Goal: Information Seeking & Learning: Find specific fact

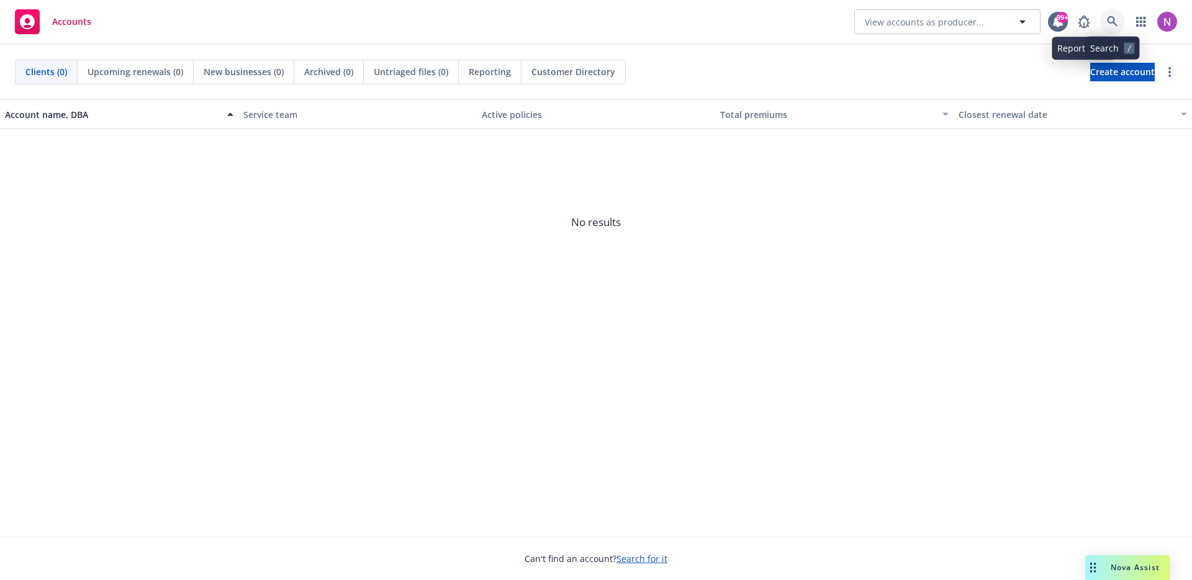
click at [1116, 26] on icon at bounding box center [1112, 21] width 11 height 11
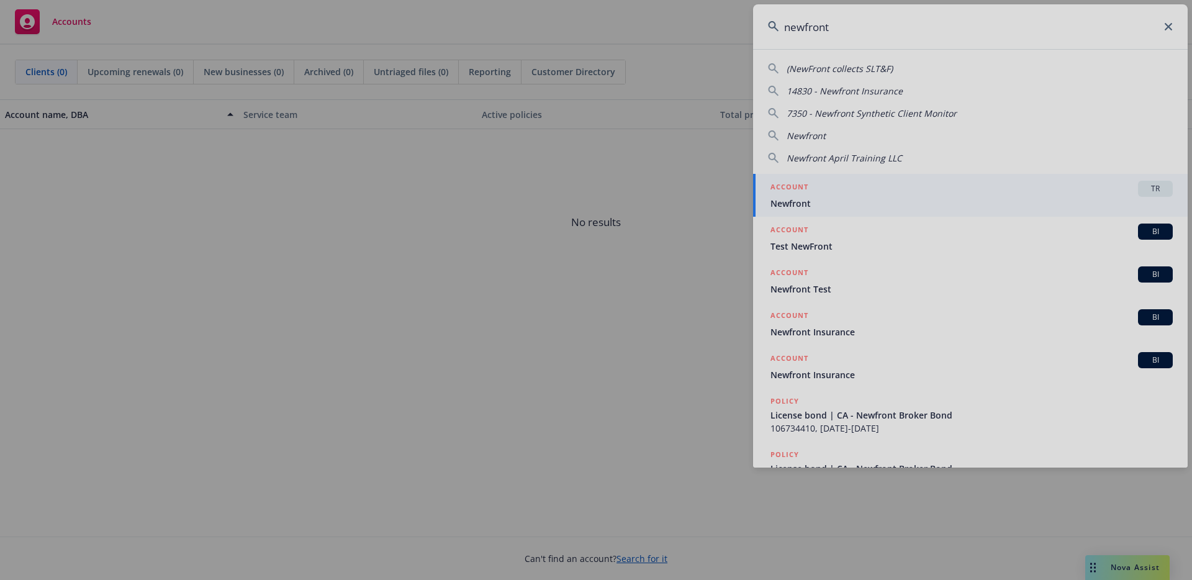
type input "newfront"
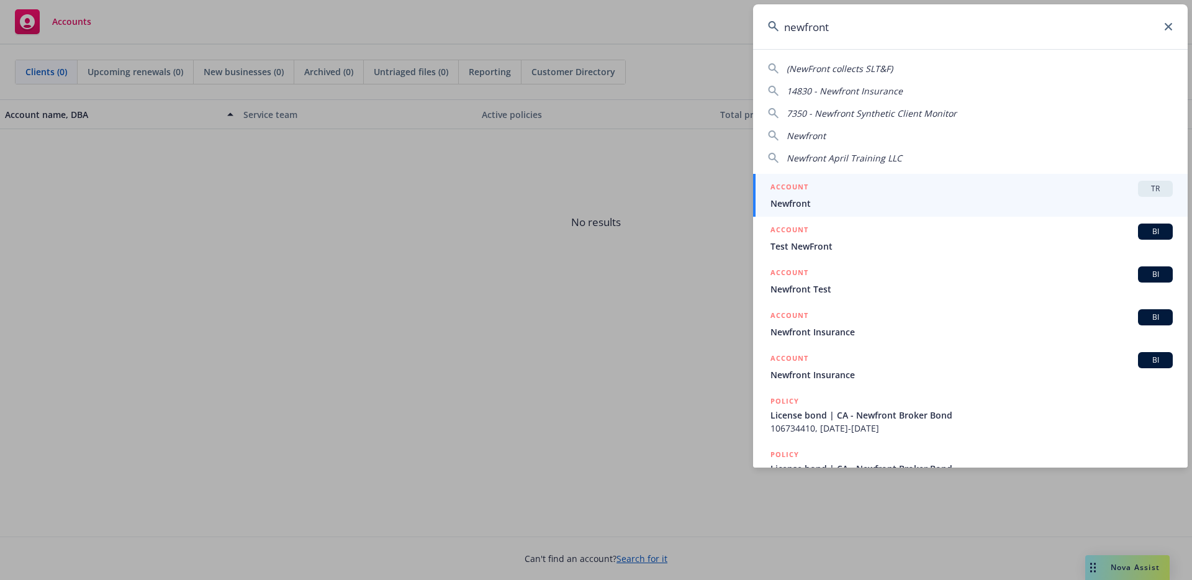
click at [850, 194] on div "ACCOUNT TR" at bounding box center [971, 189] width 402 height 16
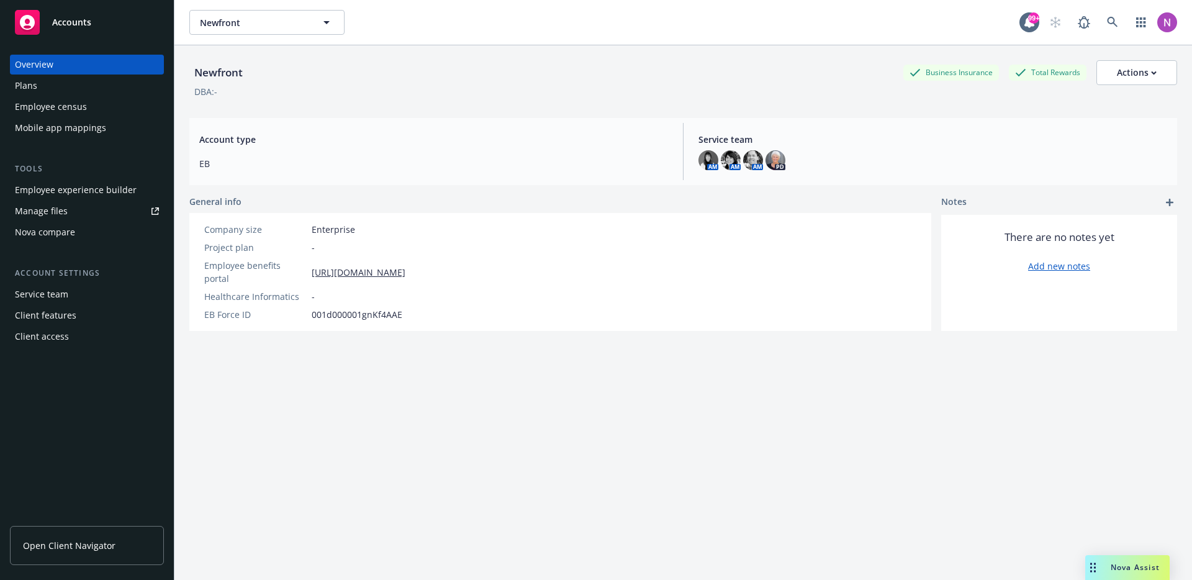
click at [104, 120] on div "Mobile app mappings" at bounding box center [87, 128] width 144 height 20
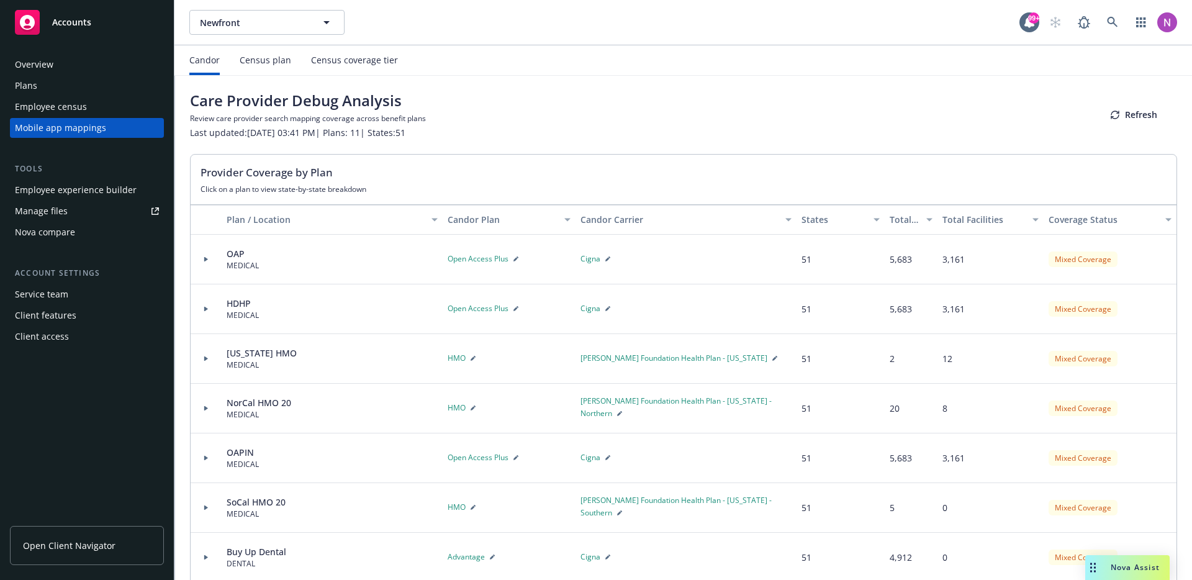
click at [477, 258] on span "Open Access Plus" at bounding box center [478, 258] width 61 height 11
click at [1104, 18] on link at bounding box center [1112, 22] width 25 height 25
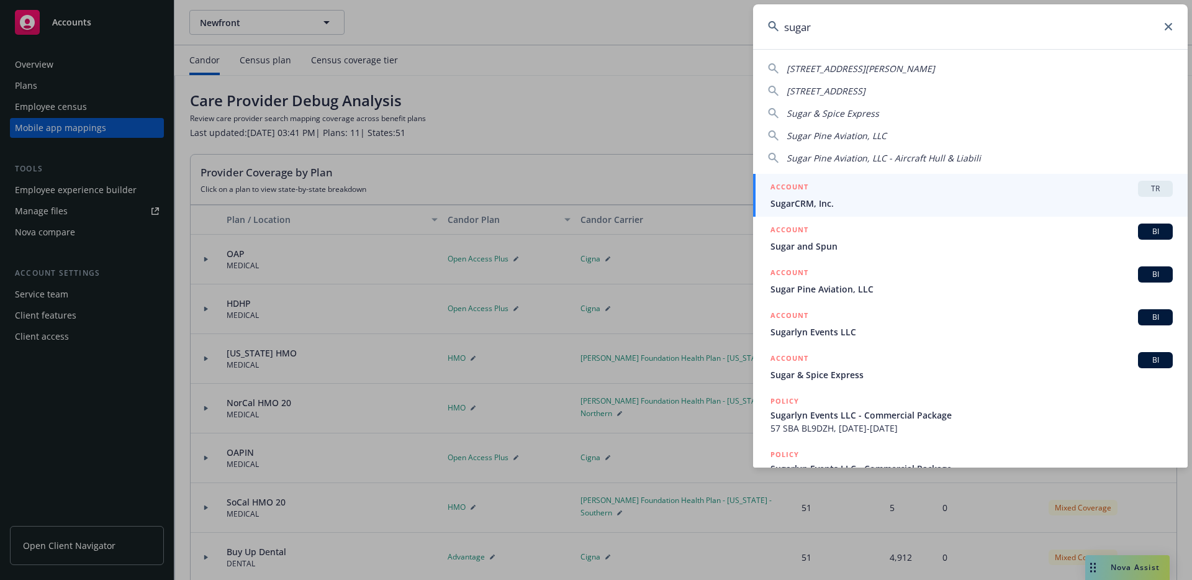
type input "sugar"
click at [924, 209] on span "SugarCRM, Inc." at bounding box center [971, 203] width 402 height 13
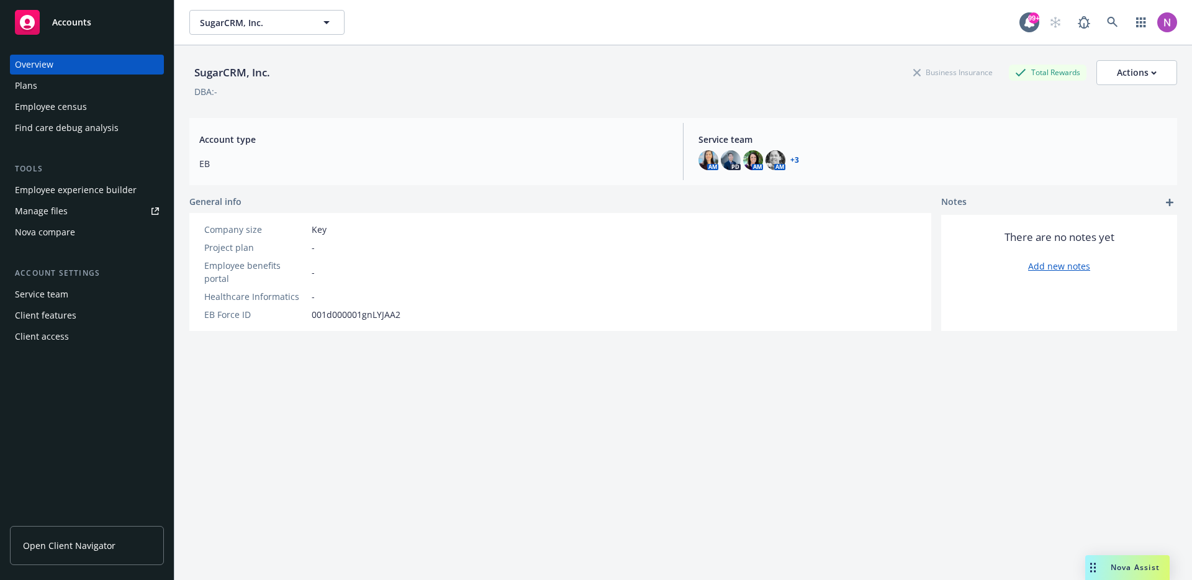
click at [67, 126] on div "Find care debug analysis" at bounding box center [67, 128] width 104 height 20
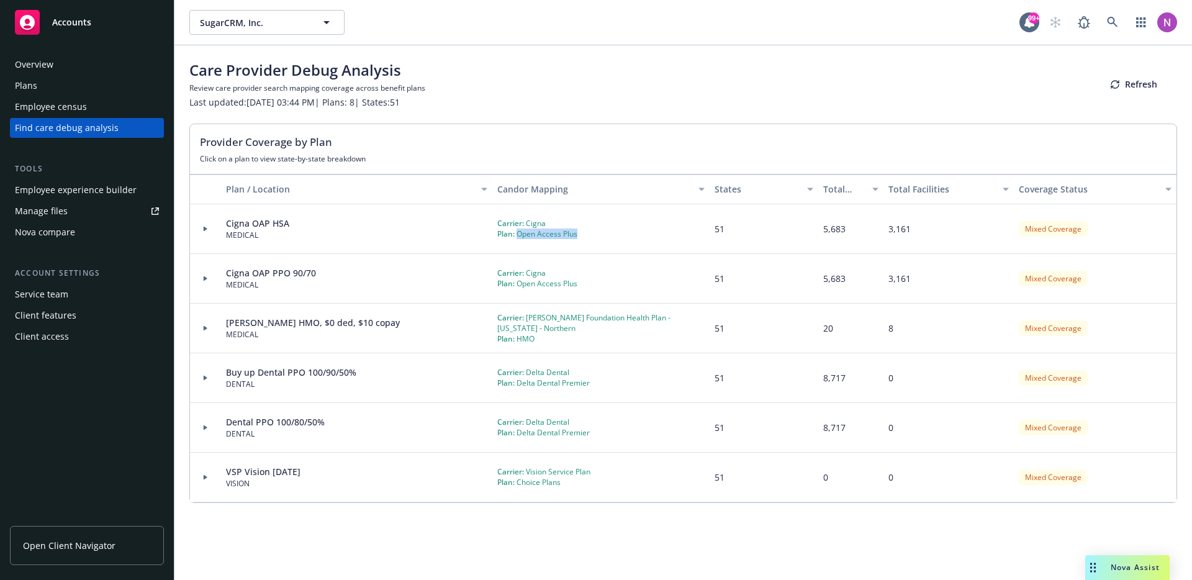
drag, startPoint x: 588, startPoint y: 235, endPoint x: 517, endPoint y: 237, distance: 70.8
click at [517, 237] on div "Carrier: Cigna Plan: Open Access Plus" at bounding box center [600, 229] width 217 height 50
copy div "Open Access Plus"
drag, startPoint x: 217, startPoint y: 227, endPoint x: 205, endPoint y: 228, distance: 12.5
click at [216, 227] on div at bounding box center [205, 229] width 31 height 50
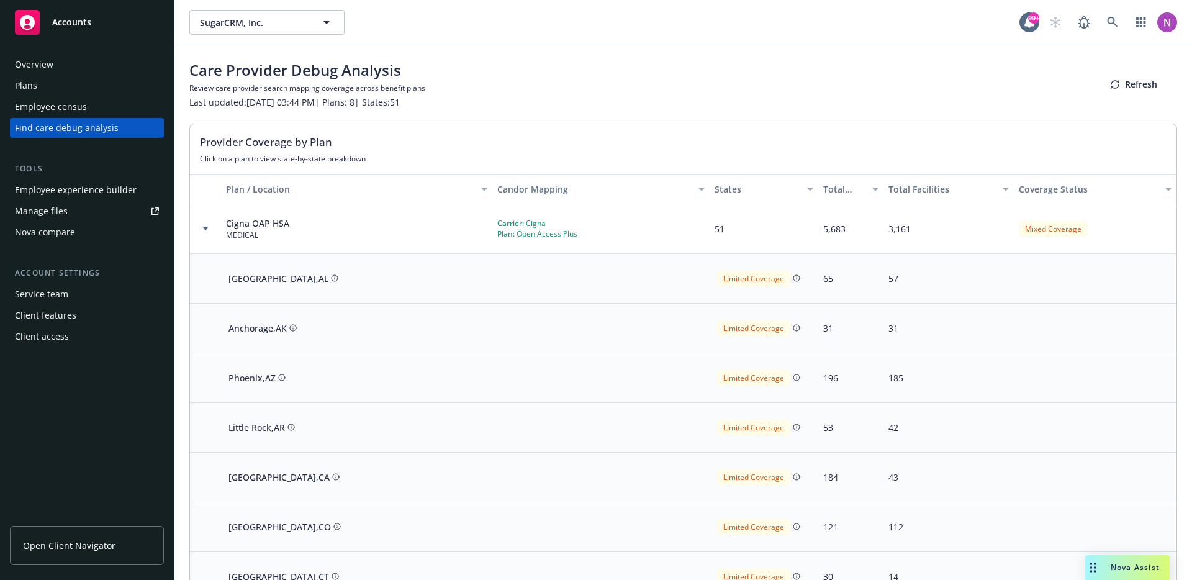
click at [205, 228] on icon at bounding box center [205, 229] width 5 height 4
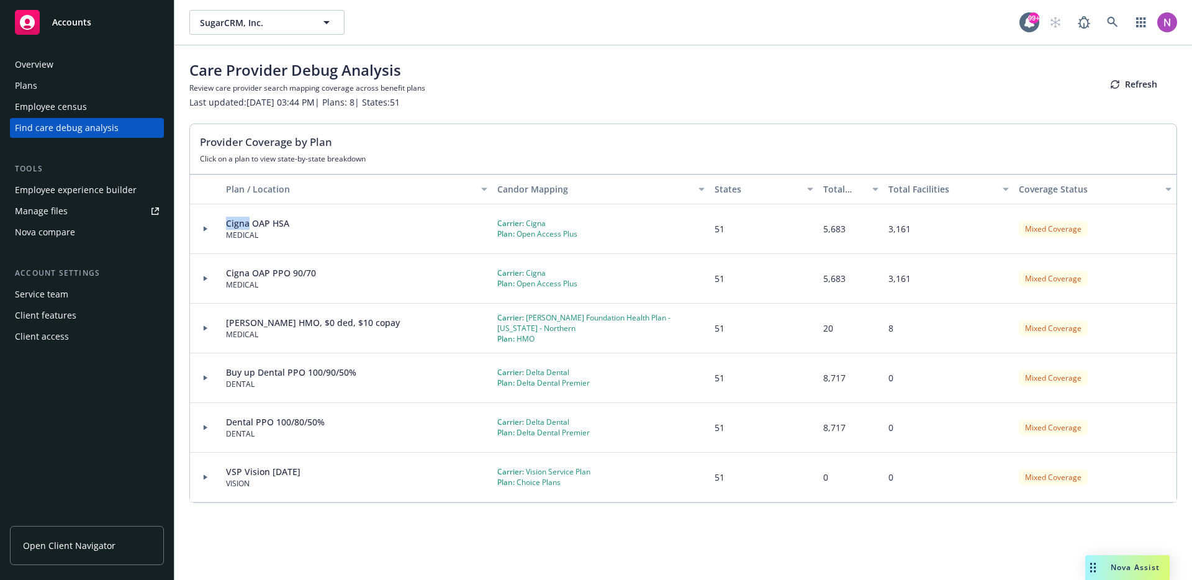
click at [205, 228] on icon at bounding box center [206, 228] width 4 height 5
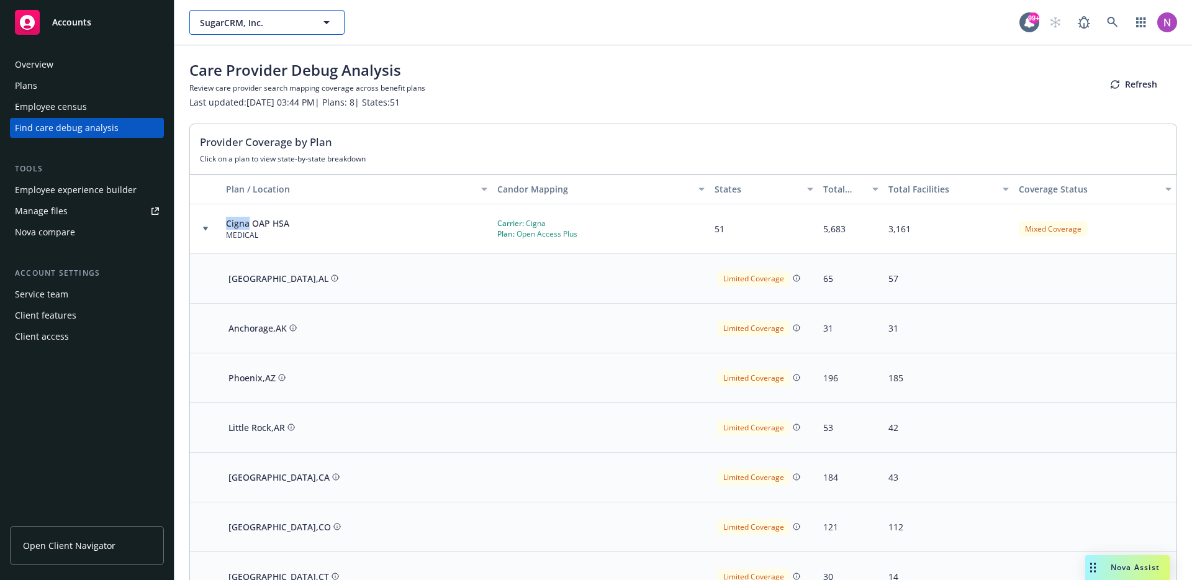
click at [302, 29] on button "SugarCRM, Inc." at bounding box center [266, 22] width 155 height 25
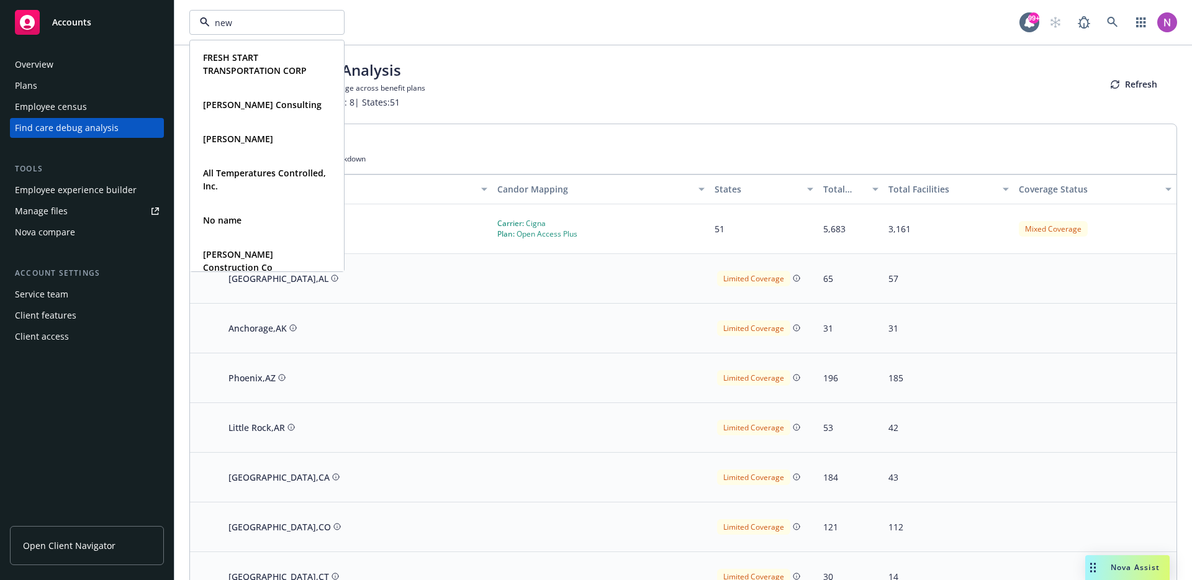
type input "newf"
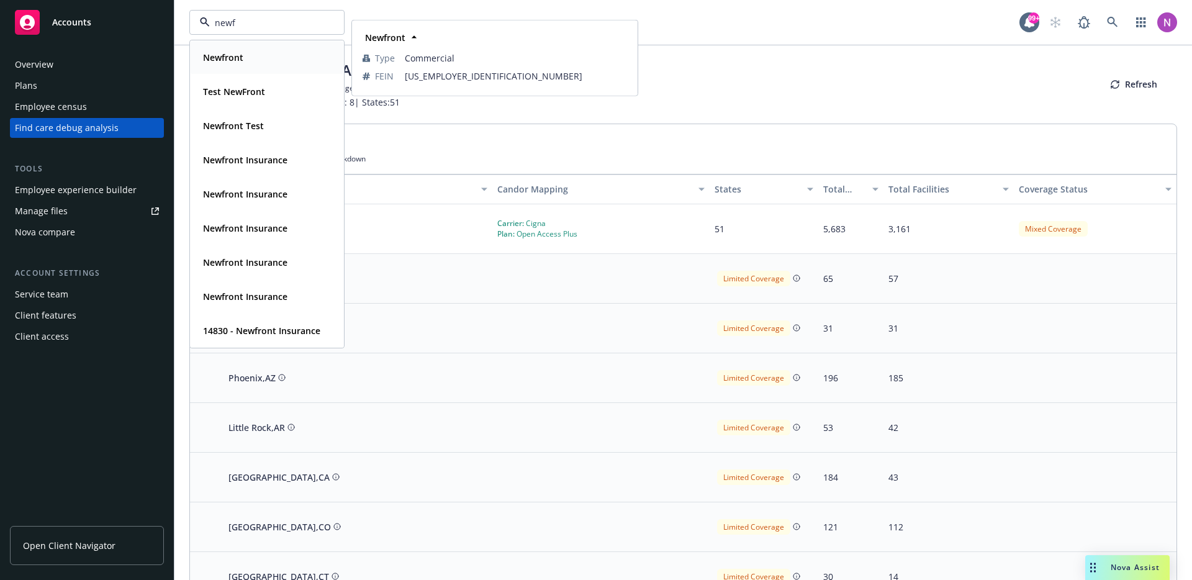
click at [276, 61] on div "Newfront" at bounding box center [267, 57] width 138 height 18
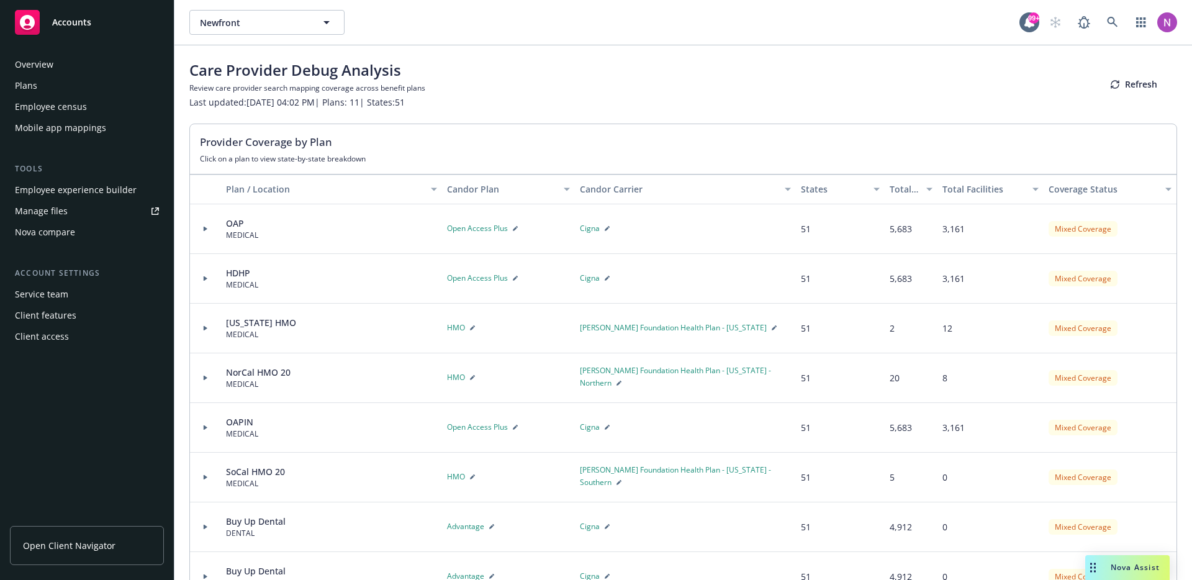
click at [207, 224] on div at bounding box center [205, 229] width 31 height 50
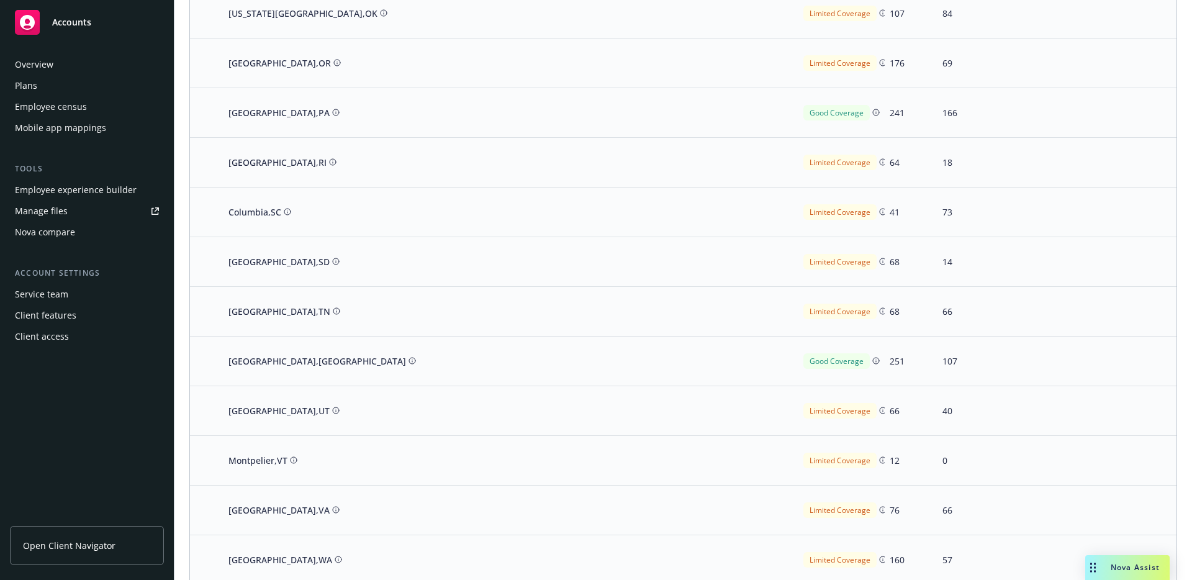
scroll to position [2004, 0]
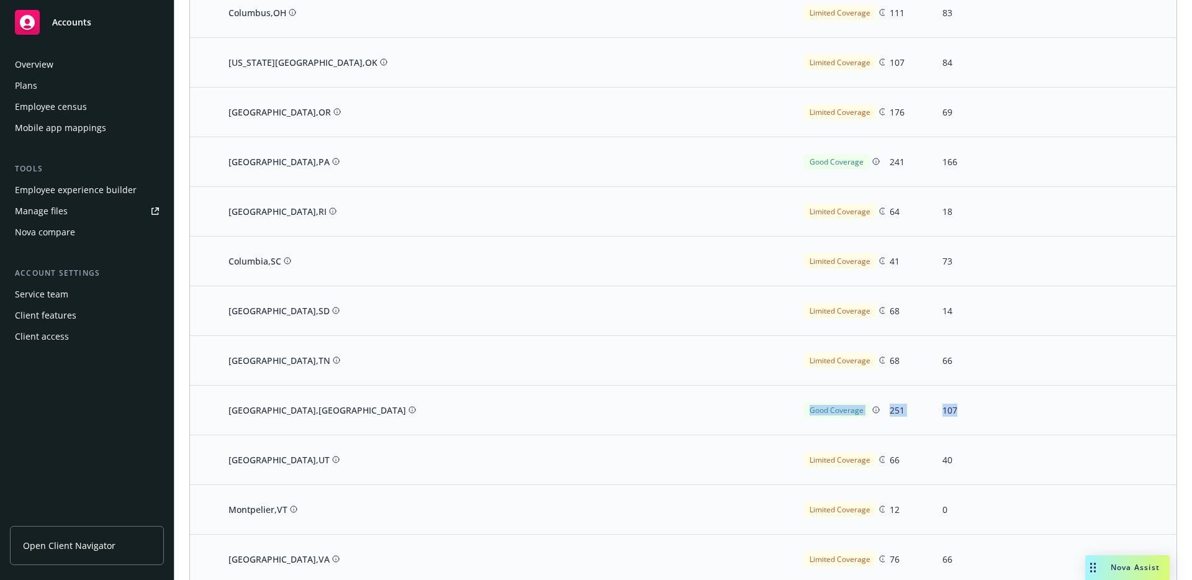
drag, startPoint x: 664, startPoint y: 412, endPoint x: 988, endPoint y: 412, distance: 324.0
click at [988, 412] on div "[GEOGRAPHIC_DATA] , [GEOGRAPHIC_DATA] Good Coverage 251 107" at bounding box center [683, 411] width 986 height 50
click at [1044, 415] on div at bounding box center [1110, 411] width 133 height 50
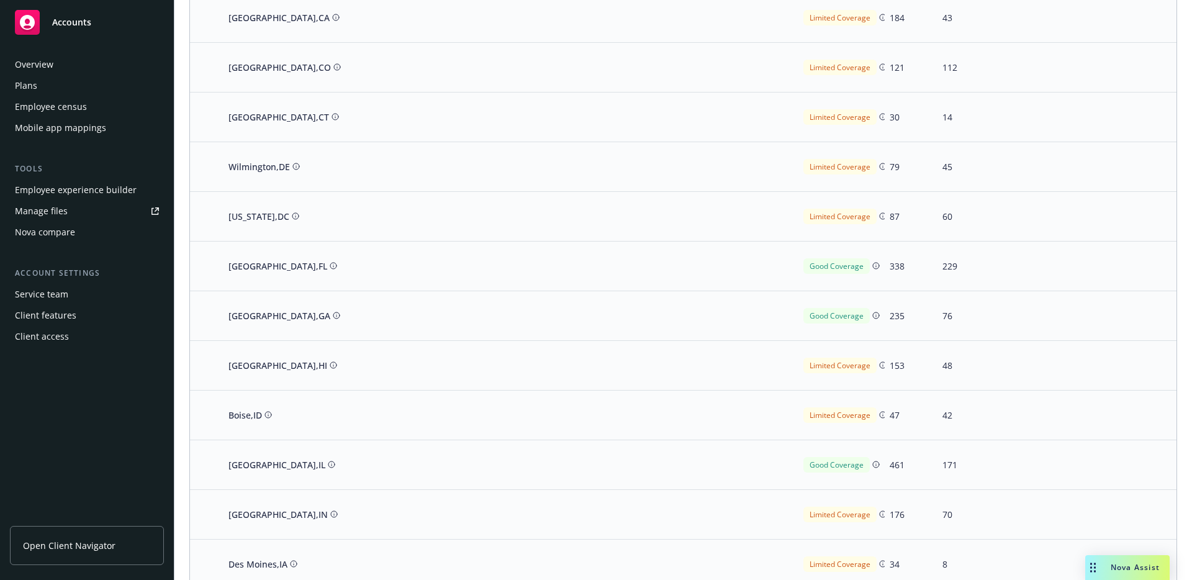
scroll to position [0, 0]
